Goal: Task Accomplishment & Management: Manage account settings

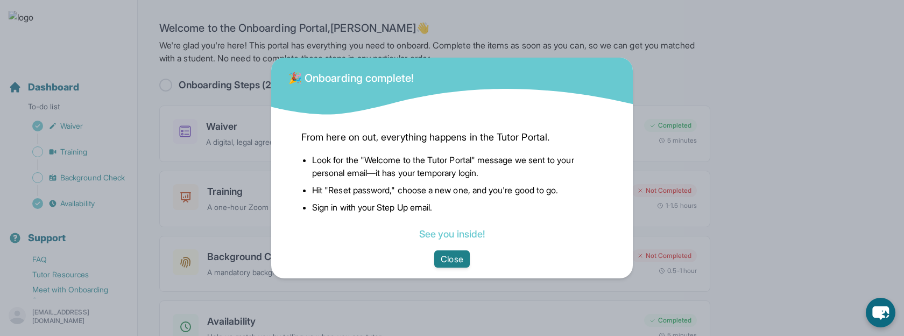
click at [446, 250] on button "Close" at bounding box center [451, 258] width 35 height 17
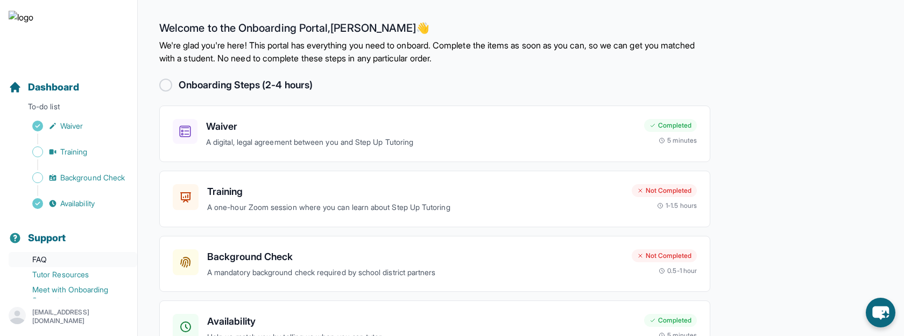
scroll to position [46, 0]
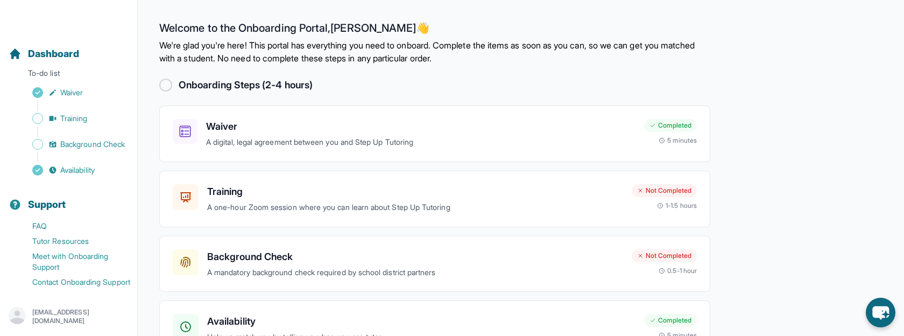
click at [71, 323] on div "[EMAIL_ADDRESS][DOMAIN_NAME]" at bounding box center [69, 316] width 120 height 19
click at [74, 282] on link "Sign Out" at bounding box center [69, 290] width 116 height 19
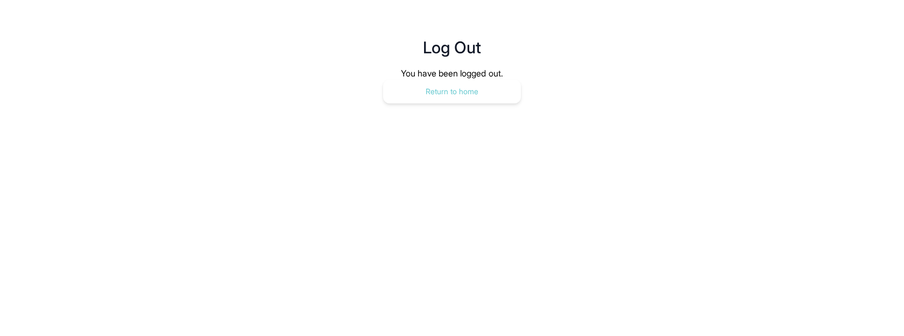
click at [406, 93] on button "Return to home" at bounding box center [452, 92] width 138 height 24
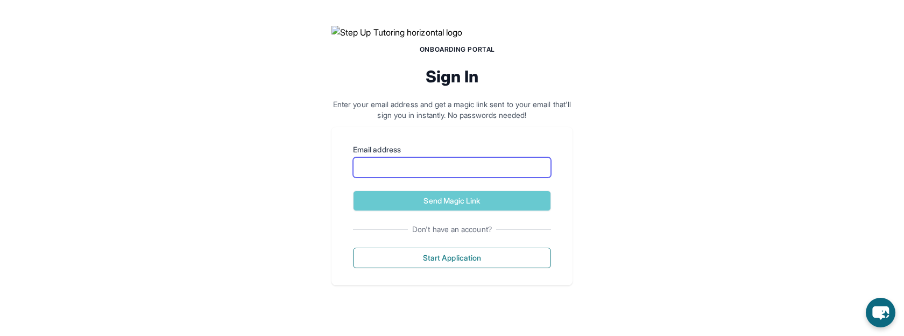
click at [450, 178] on input "Email address" at bounding box center [452, 167] width 198 height 20
type input "**********"
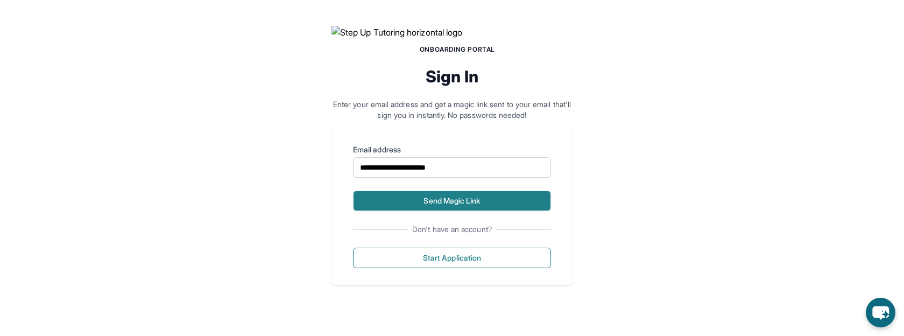
click at [474, 211] on button "Send Magic Link" at bounding box center [452, 200] width 198 height 20
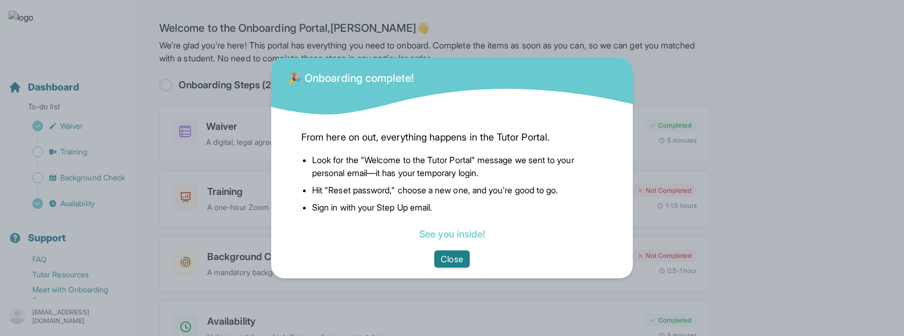
click at [453, 260] on button "Close" at bounding box center [451, 258] width 35 height 17
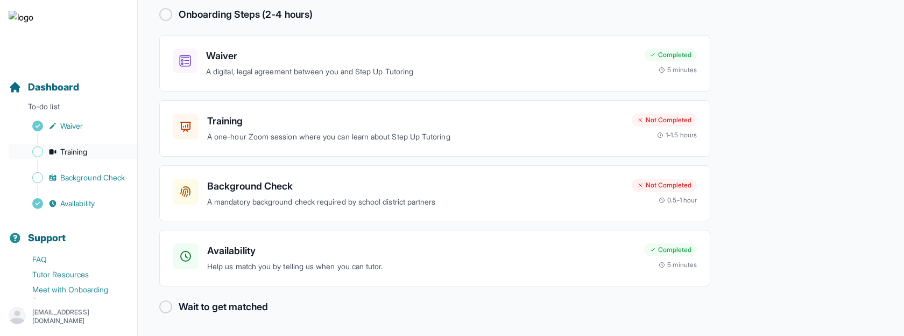
click at [82, 155] on span "Training" at bounding box center [73, 151] width 27 height 11
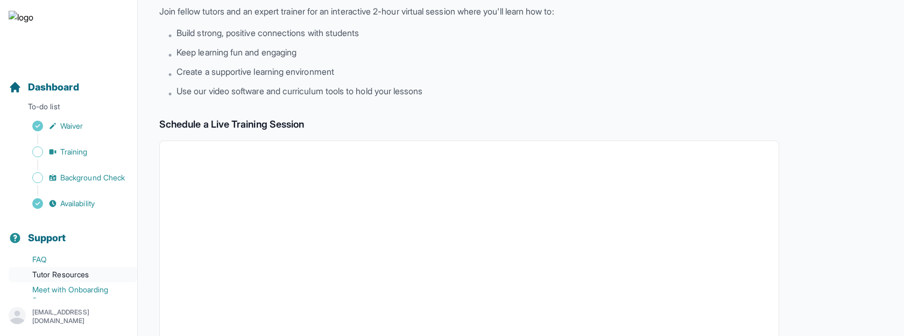
scroll to position [46, 0]
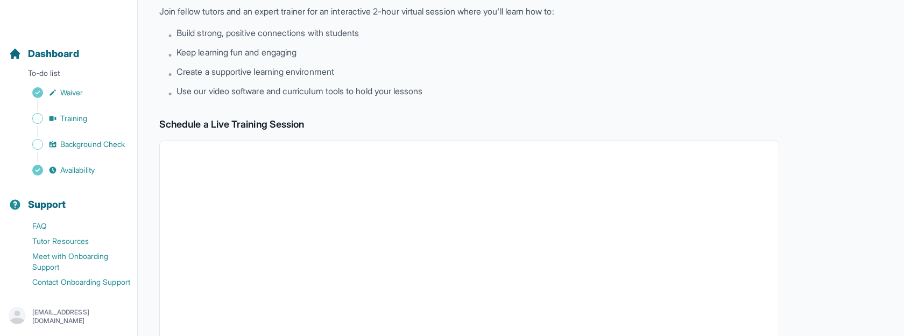
click at [76, 309] on p "raheelanjum864@gmail.com" at bounding box center [80, 316] width 96 height 17
click at [101, 287] on link "Sign Out" at bounding box center [69, 290] width 116 height 19
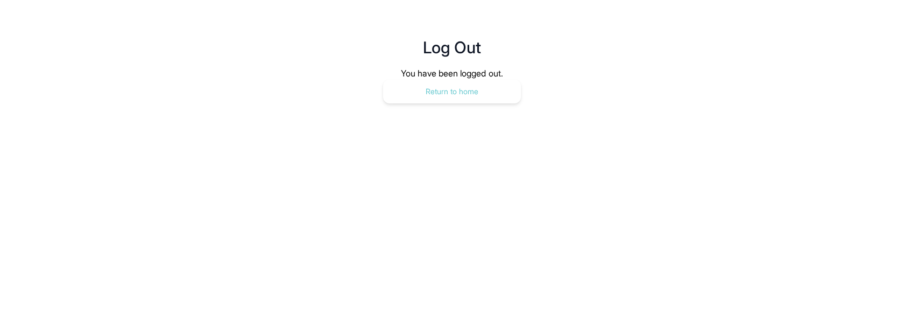
click at [480, 86] on button "Return to home" at bounding box center [452, 92] width 138 height 24
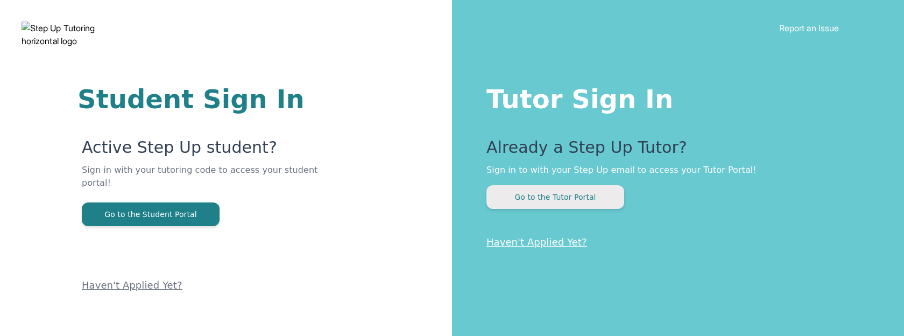
click at [534, 202] on button "Go to the Tutor Portal" at bounding box center [555, 197] width 138 height 24
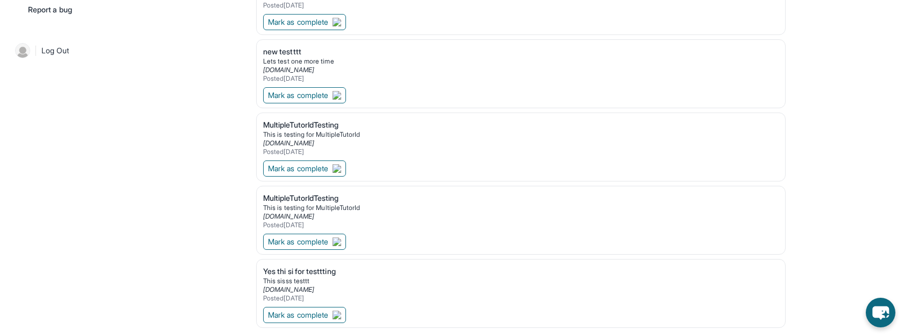
scroll to position [185, 0]
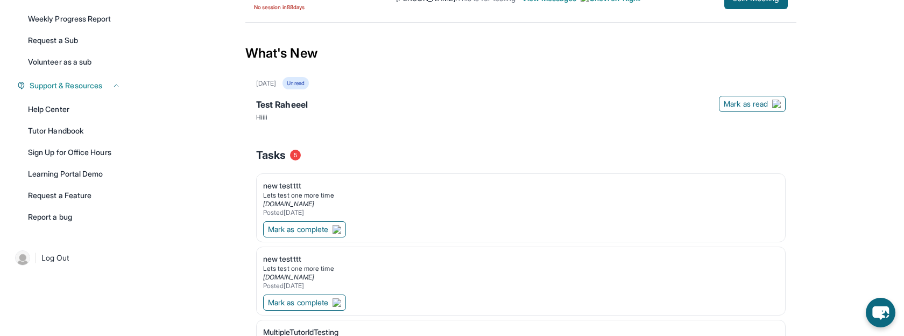
click at [65, 260] on span "Log Out" at bounding box center [55, 257] width 28 height 11
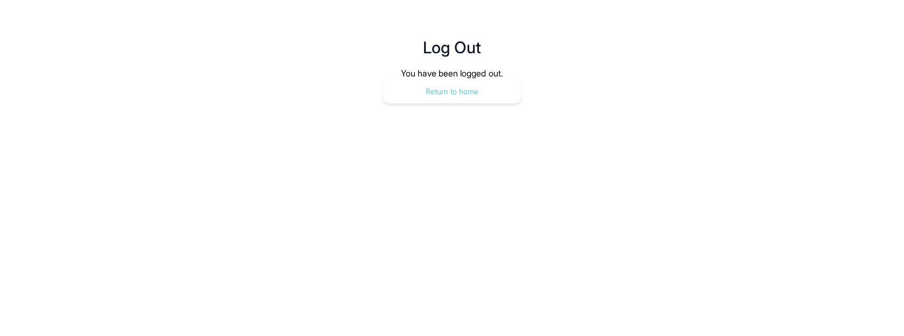
click at [491, 92] on button "Return to home" at bounding box center [452, 92] width 138 height 24
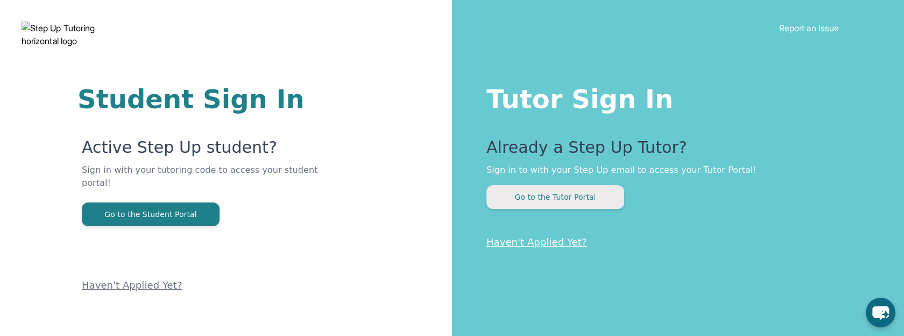
click at [580, 184] on div "Already a Step Up Tutor? Sign in to with your Step Up email to access your Tuto…" at bounding box center [673, 173] width 374 height 71
click at [577, 192] on button "Go to the Tutor Portal" at bounding box center [555, 197] width 138 height 24
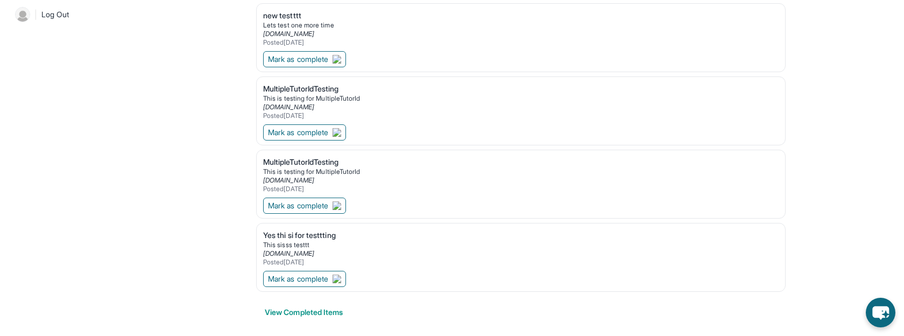
scroll to position [409, 0]
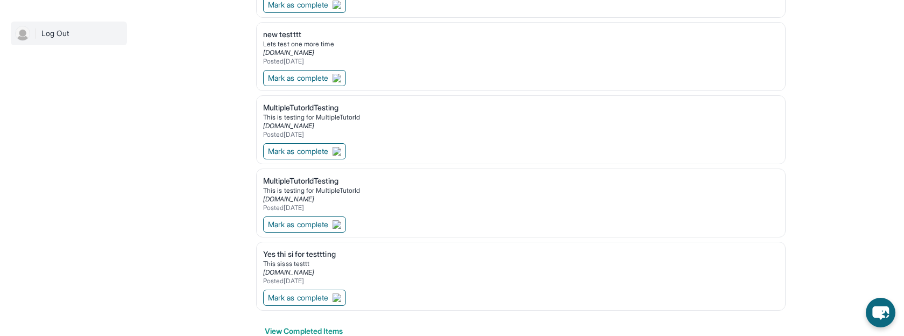
click at [66, 38] on span "Log Out" at bounding box center [55, 33] width 28 height 11
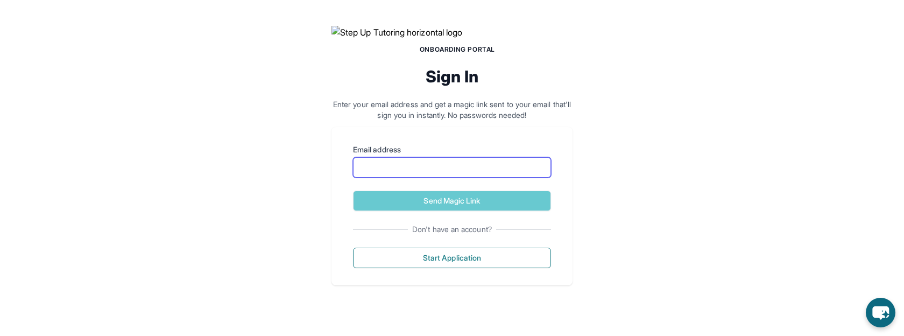
click at [412, 178] on input "Email address" at bounding box center [452, 167] width 198 height 20
type input "**********"
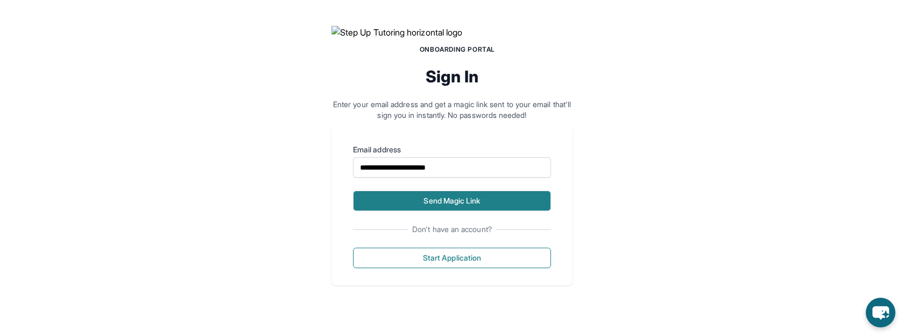
click at [478, 211] on button "Send Magic Link" at bounding box center [452, 200] width 198 height 20
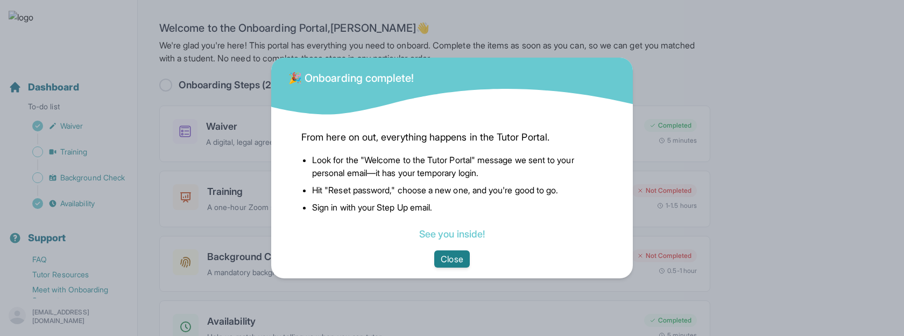
click at [448, 259] on button "Close" at bounding box center [451, 258] width 35 height 17
click at [449, 259] on button "Close" at bounding box center [451, 258] width 35 height 17
